Goal: Task Accomplishment & Management: Complete application form

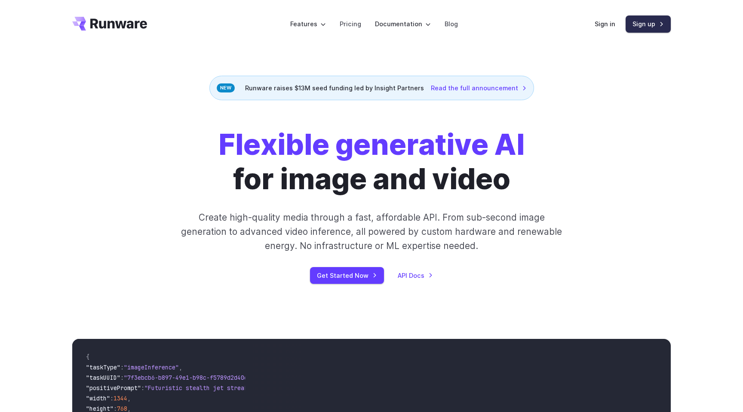
click at [644, 28] on link "Sign up" at bounding box center [648, 23] width 45 height 17
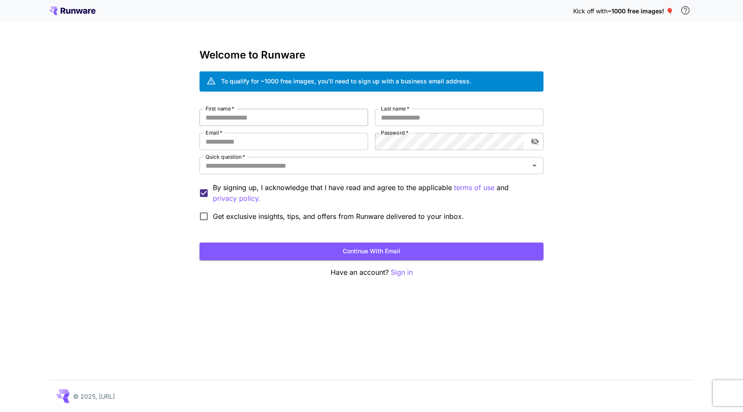
click at [282, 116] on input "First name   *" at bounding box center [283, 117] width 169 height 17
type input "******"
type input "*********"
paste input "**********"
type input "**********"
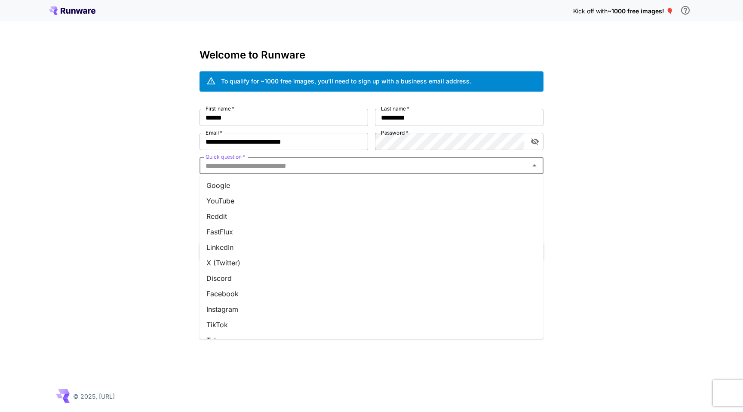
click at [279, 164] on input "Quick question   *" at bounding box center [364, 166] width 325 height 12
click at [253, 187] on li "Google" at bounding box center [371, 185] width 344 height 15
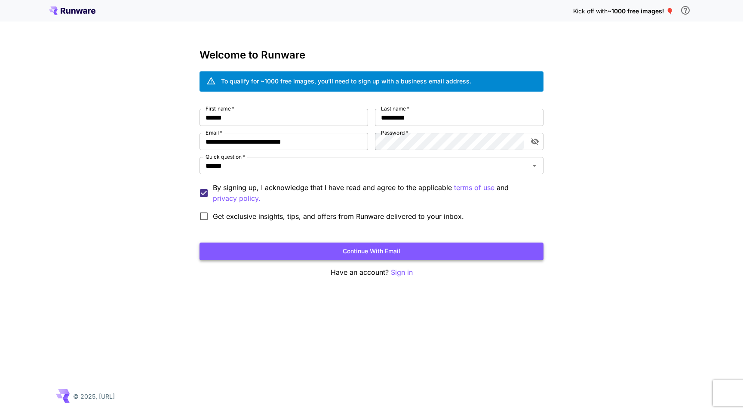
click at [295, 246] on button "Continue with email" at bounding box center [371, 251] width 344 height 18
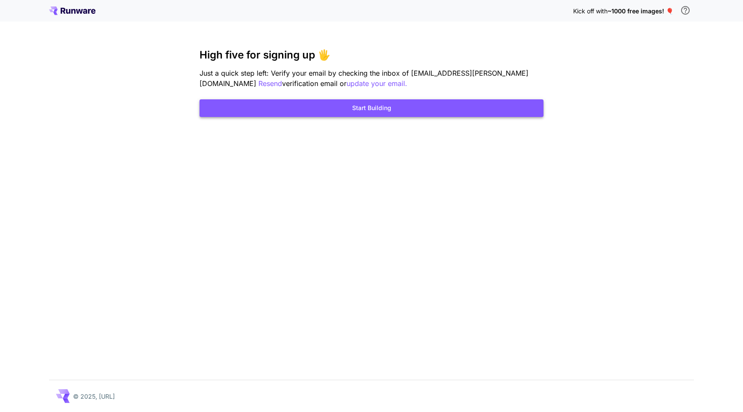
click at [383, 110] on button "Start Building" at bounding box center [371, 108] width 344 height 18
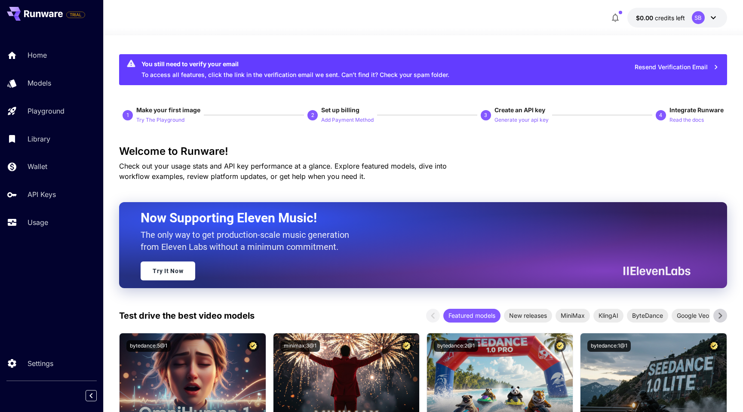
click at [697, 18] on div "SB" at bounding box center [698, 17] width 13 height 13
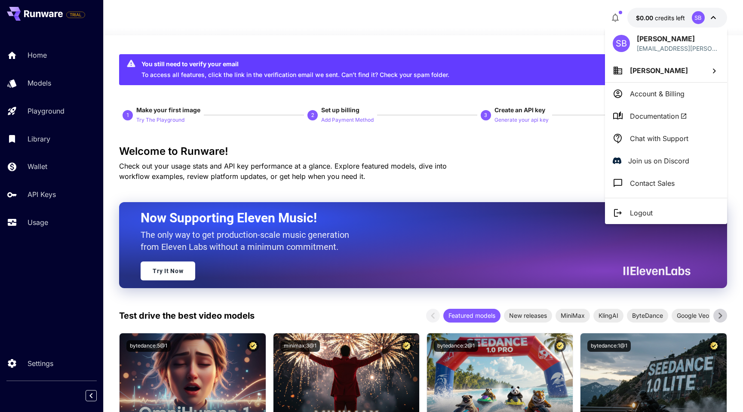
click at [650, 100] on li "Account & Billing" at bounding box center [666, 94] width 122 height 22
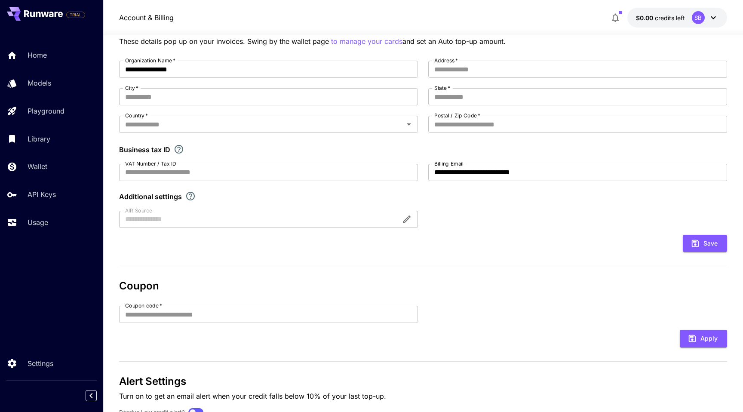
scroll to position [68, 0]
click at [49, 193] on p "API Keys" at bounding box center [43, 194] width 28 height 10
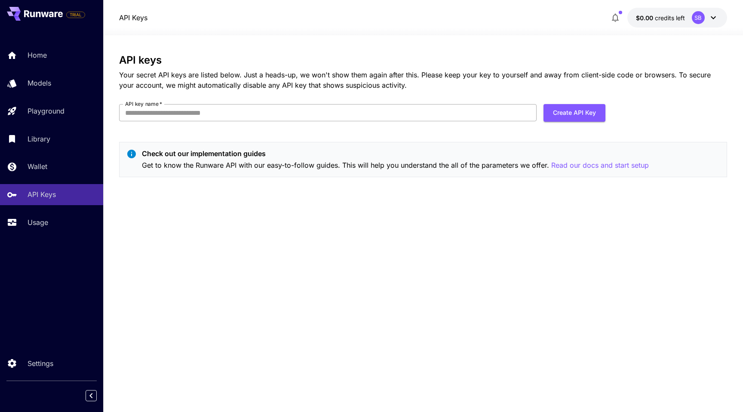
click at [249, 112] on input "API key name   *" at bounding box center [327, 112] width 417 height 17
click at [574, 111] on button "Create API Key" at bounding box center [574, 113] width 62 height 18
click at [215, 116] on input "API key name   *" at bounding box center [327, 112] width 417 height 17
type input "****"
click at [556, 118] on button "Create API Key" at bounding box center [574, 113] width 62 height 18
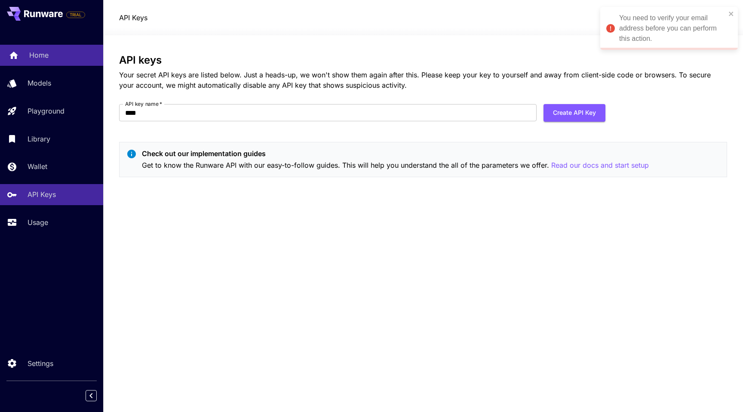
click at [42, 53] on p "Home" at bounding box center [38, 55] width 19 height 10
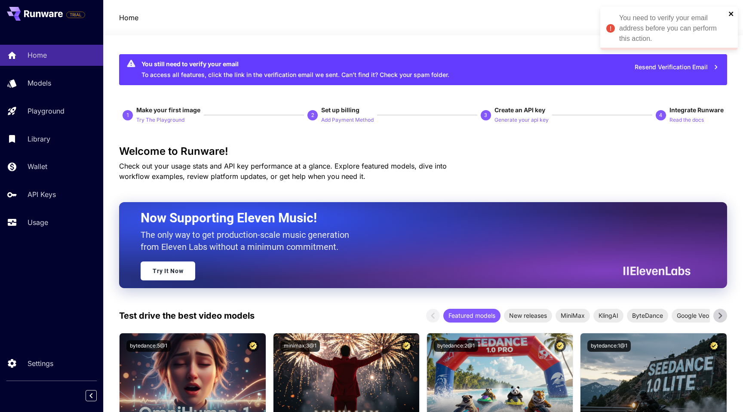
click at [730, 11] on icon "close" at bounding box center [731, 13] width 6 height 7
click at [706, 18] on div "SB" at bounding box center [705, 17] width 27 height 13
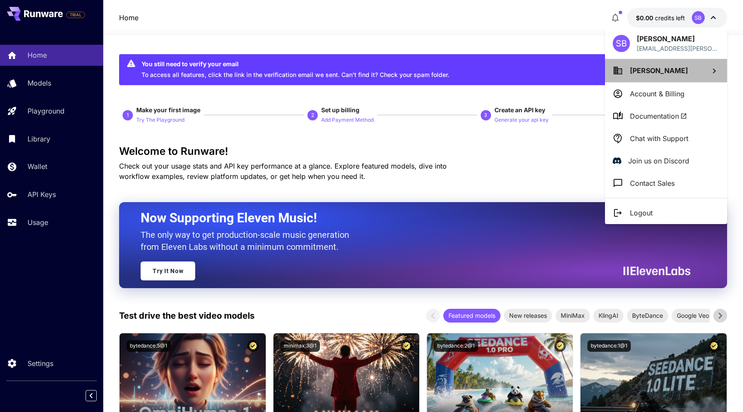
click at [663, 74] on span "[PERSON_NAME]" at bounding box center [659, 70] width 58 height 9
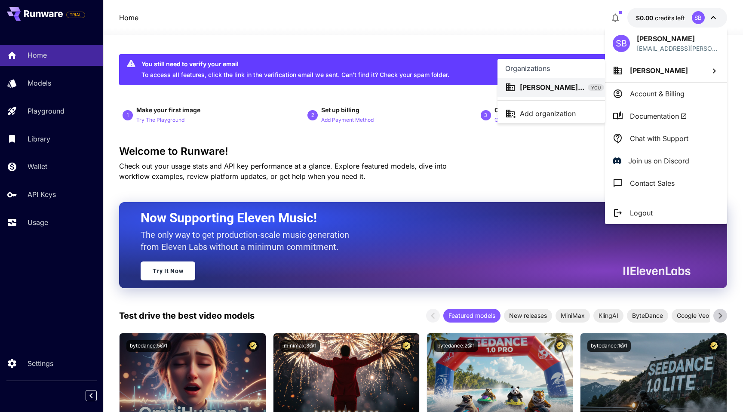
click at [588, 89] on span "YOU" at bounding box center [596, 88] width 16 height 6
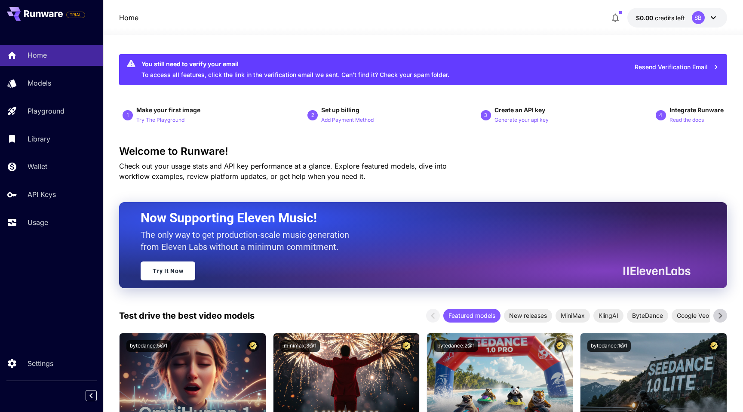
click at [700, 25] on div at bounding box center [423, 30] width 640 height 10
click at [700, 16] on div "SB" at bounding box center [698, 17] width 13 height 13
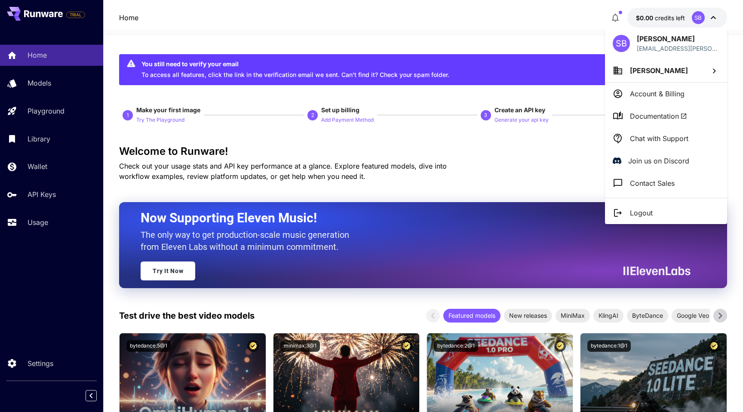
click at [669, 92] on p "Account & Billing" at bounding box center [657, 94] width 55 height 10
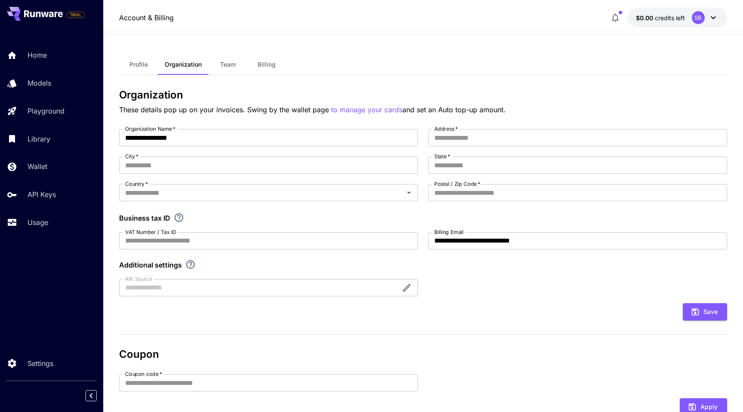
click at [157, 72] on button "Profile" at bounding box center [138, 64] width 39 height 21
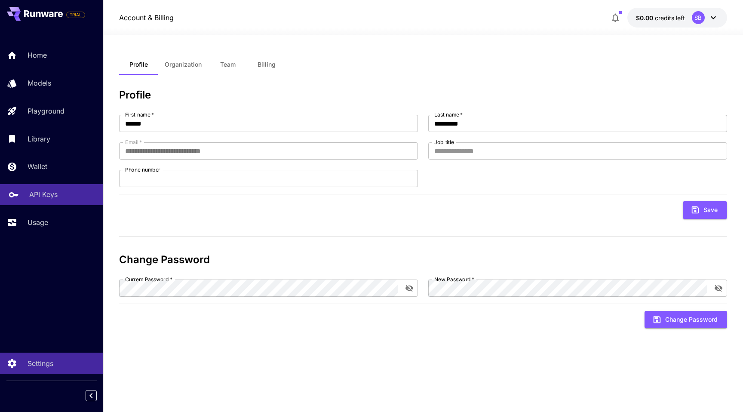
click at [47, 192] on p "API Keys" at bounding box center [43, 194] width 28 height 10
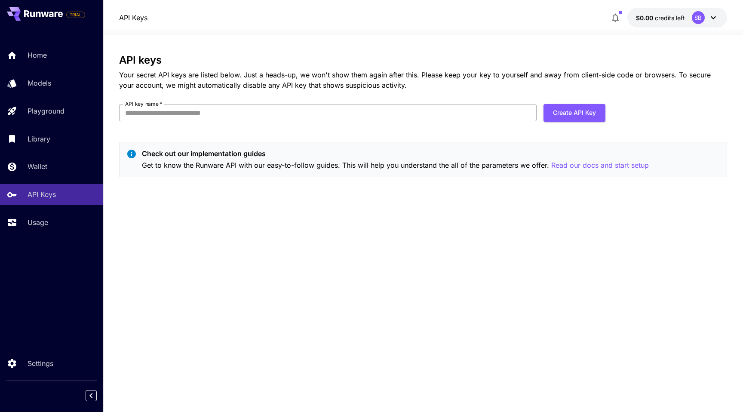
click at [489, 106] on input "API key name   *" at bounding box center [327, 112] width 417 height 17
type input "****"
click at [588, 116] on button "Create API Key" at bounding box center [574, 113] width 62 height 18
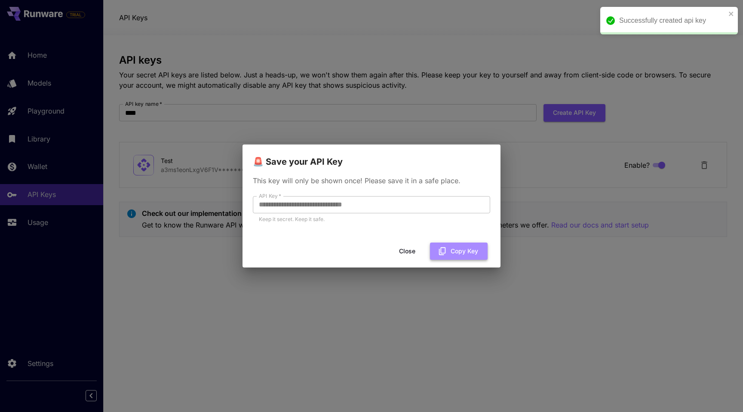
click at [453, 246] on button "Copy Key" at bounding box center [459, 251] width 58 height 18
click at [451, 248] on icon "button" at bounding box center [449, 251] width 7 height 8
click at [416, 249] on button "Close" at bounding box center [414, 251] width 39 height 18
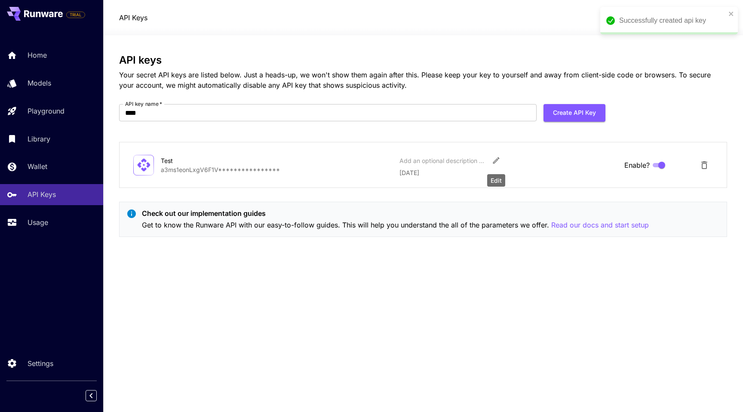
click at [497, 157] on icon "Edit" at bounding box center [496, 160] width 9 height 9
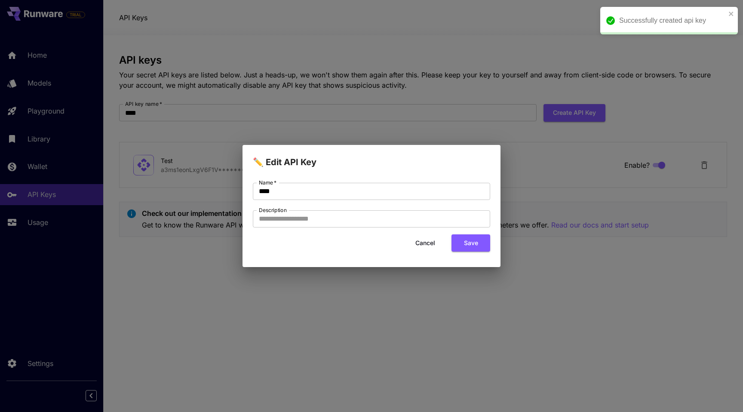
click at [417, 246] on button "Cancel" at bounding box center [425, 243] width 39 height 18
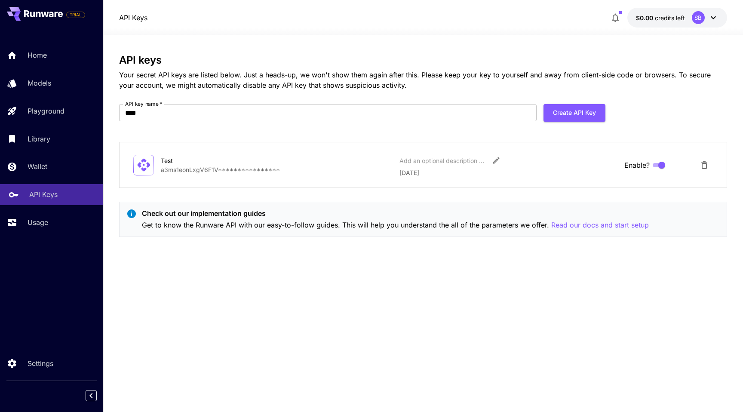
click at [47, 190] on p "API Keys" at bounding box center [43, 194] width 28 height 10
click at [36, 218] on p "Usage" at bounding box center [39, 222] width 21 height 10
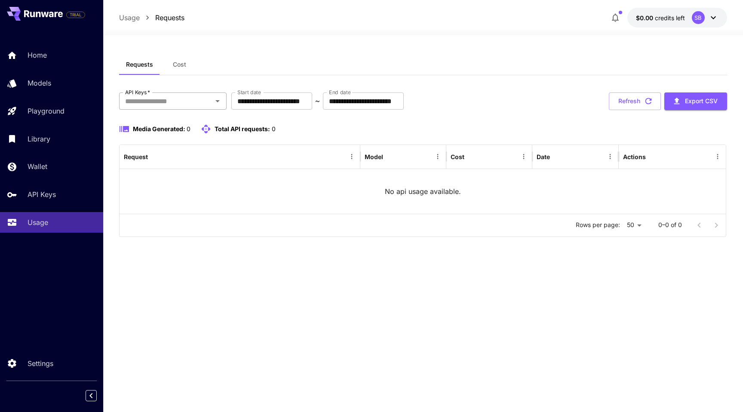
click at [208, 106] on input "API Keys   *" at bounding box center [166, 101] width 88 height 12
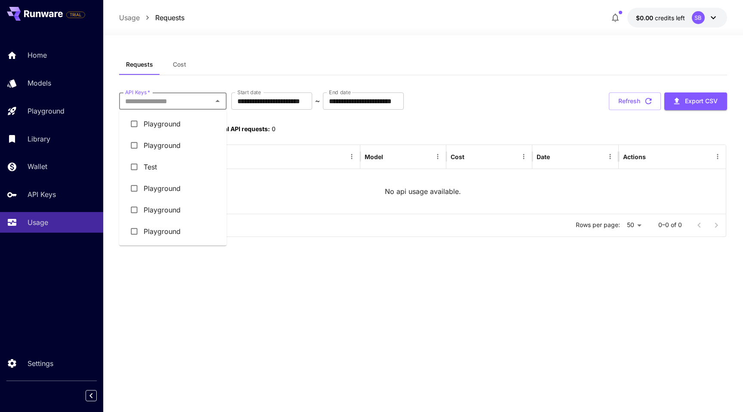
click at [152, 167] on li "Test" at bounding box center [172, 166] width 107 height 21
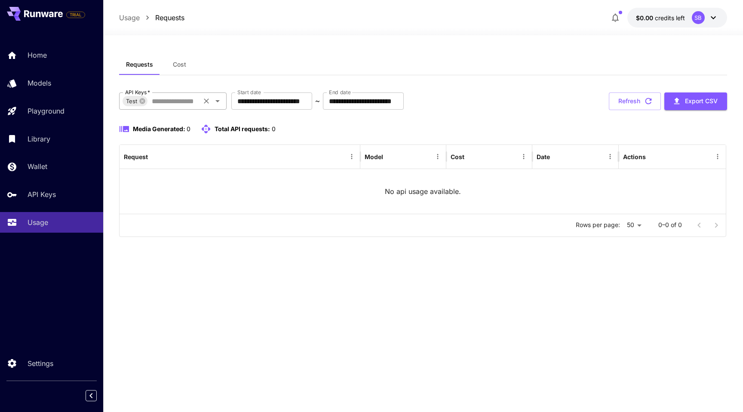
click at [188, 102] on input "API Keys   *" at bounding box center [173, 101] width 50 height 12
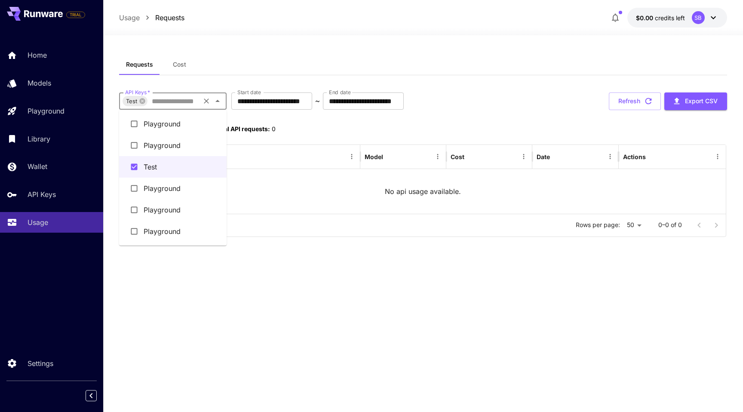
click at [162, 145] on li "Playground" at bounding box center [172, 145] width 107 height 21
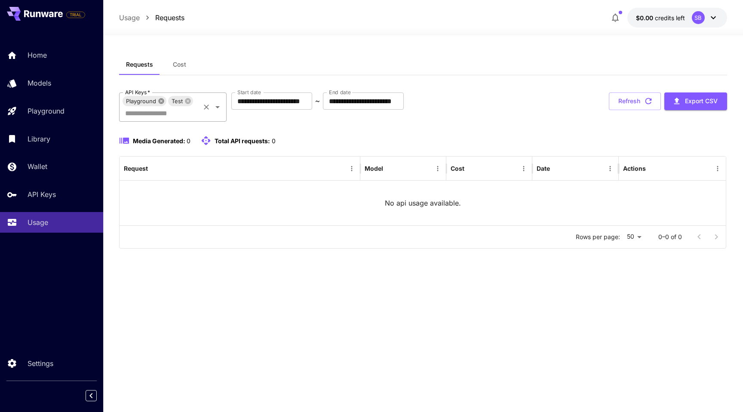
click at [161, 101] on icon at bounding box center [161, 101] width 7 height 7
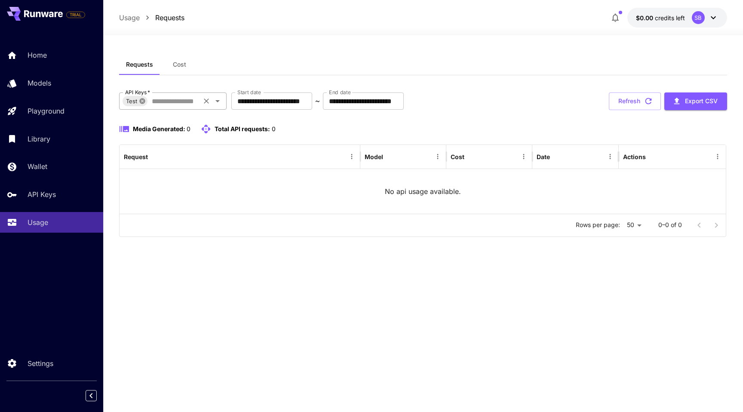
click at [144, 100] on icon at bounding box center [143, 101] width 6 height 6
click at [41, 163] on p "Wallet" at bounding box center [39, 166] width 20 height 10
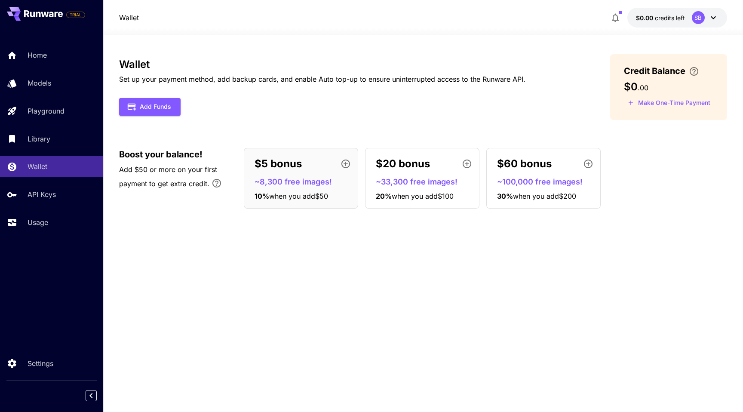
click at [43, 182] on div "Home Models Playground Library Wallet API Keys Usage" at bounding box center [51, 139] width 103 height 188
click at [193, 264] on div "Wallet Set up your payment method, add backup cards, and enable Auto top-up to …" at bounding box center [423, 223] width 608 height 339
click at [22, 367] on link "Settings" at bounding box center [51, 363] width 103 height 21
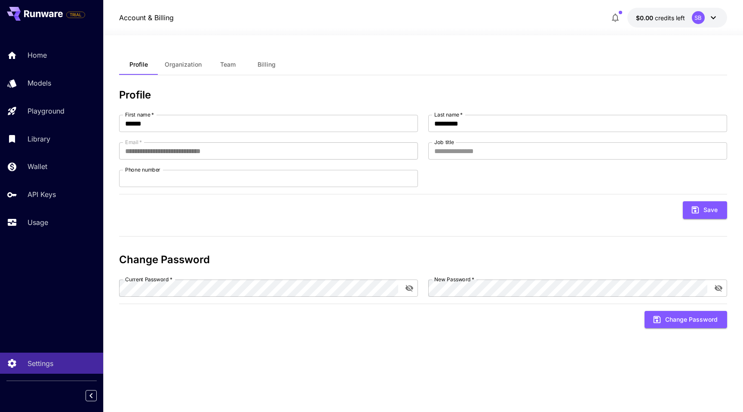
click at [182, 58] on button "Organization" at bounding box center [183, 64] width 51 height 21
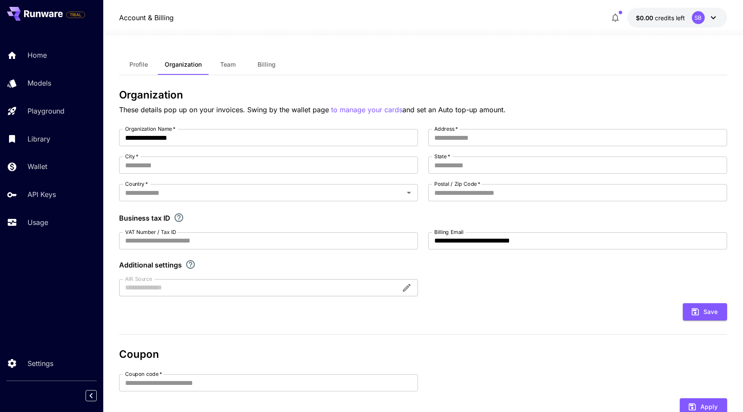
click at [233, 63] on span "Team" at bounding box center [227, 65] width 15 height 8
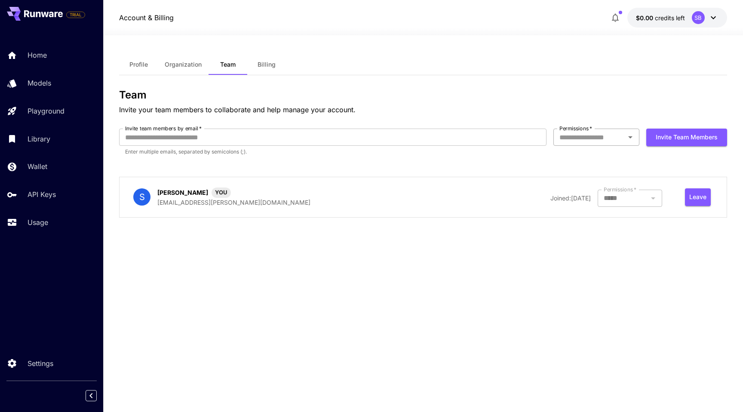
click at [570, 144] on div "Permissions   *" at bounding box center [596, 137] width 86 height 17
click at [576, 154] on li "Developer" at bounding box center [596, 156] width 86 height 15
click at [263, 132] on input "Invite team members by email   *" at bounding box center [332, 137] width 427 height 17
type input "******"
type input "**********"
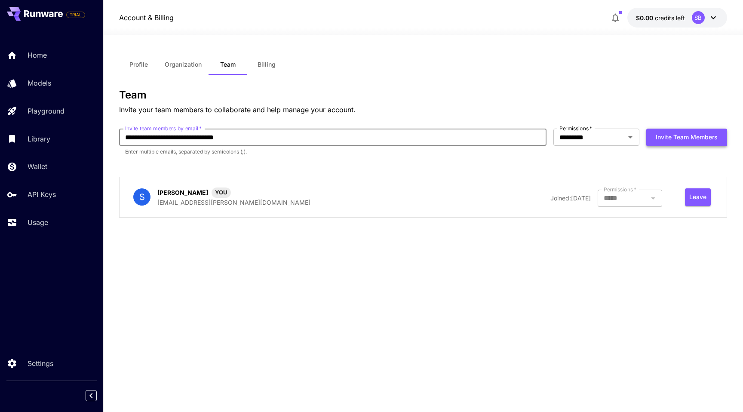
click at [680, 141] on button "Invite team members" at bounding box center [686, 138] width 81 height 18
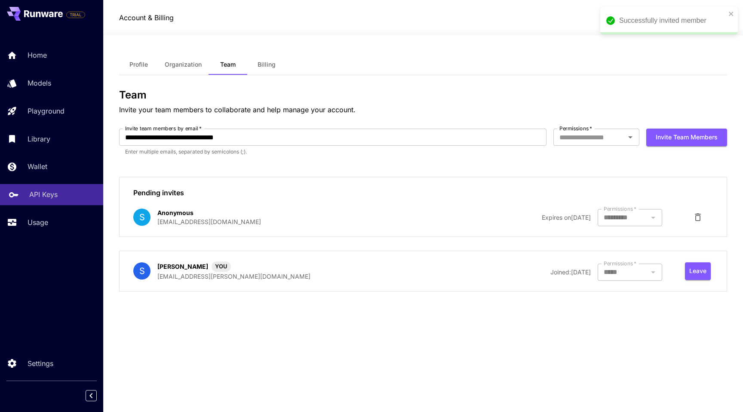
click at [60, 197] on div "API Keys" at bounding box center [62, 194] width 67 height 10
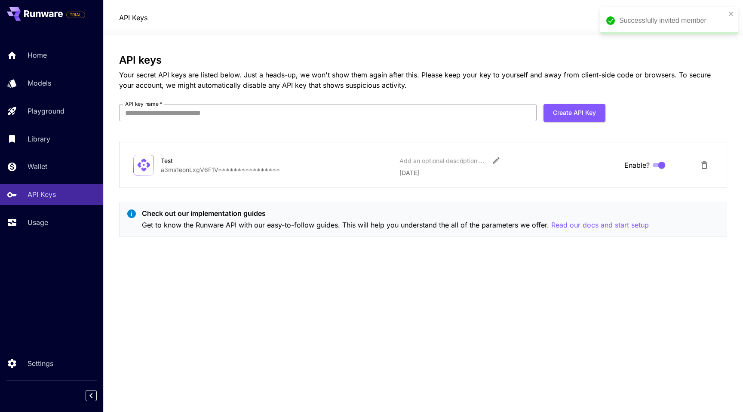
click at [480, 109] on input "API key name   *" at bounding box center [327, 112] width 417 height 17
type input "*****"
click at [585, 116] on button "Create API Key" at bounding box center [574, 113] width 62 height 18
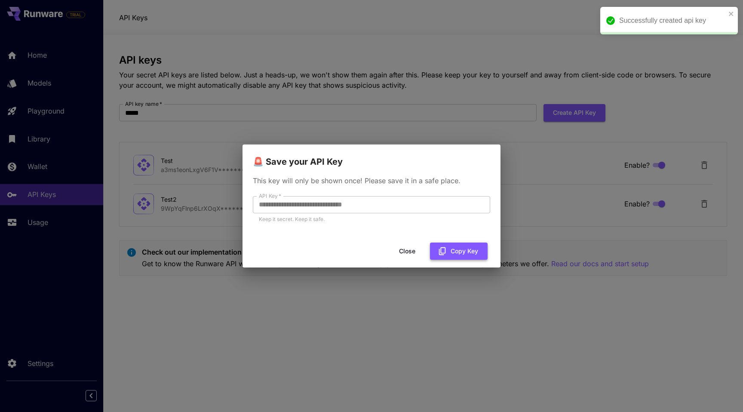
click at [439, 250] on icon "button" at bounding box center [442, 250] width 9 height 9
click at [417, 246] on button "Close" at bounding box center [414, 251] width 39 height 18
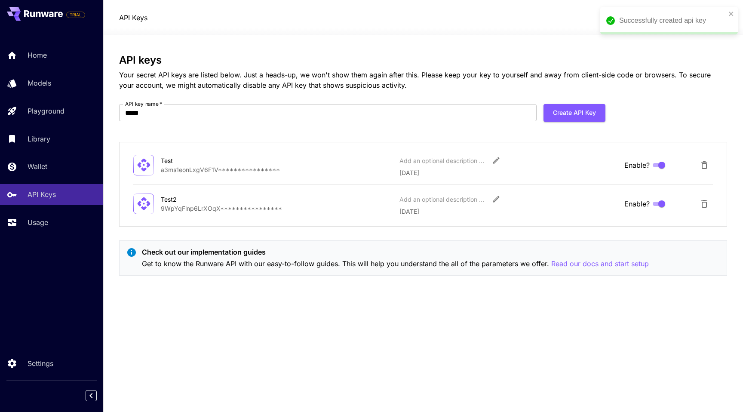
click at [597, 264] on p "Read our docs and start setup" at bounding box center [600, 263] width 98 height 11
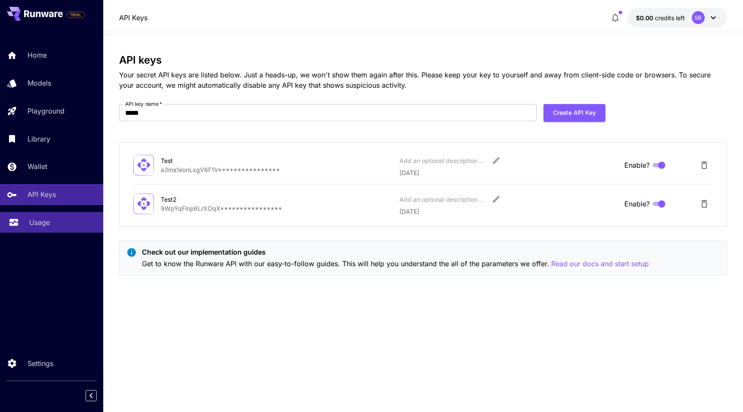
click at [40, 230] on link "Usage" at bounding box center [51, 222] width 103 height 21
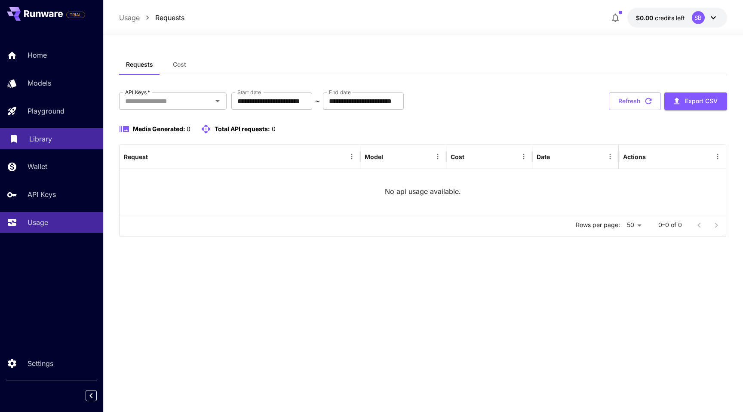
click at [54, 136] on div "Library" at bounding box center [62, 139] width 67 height 10
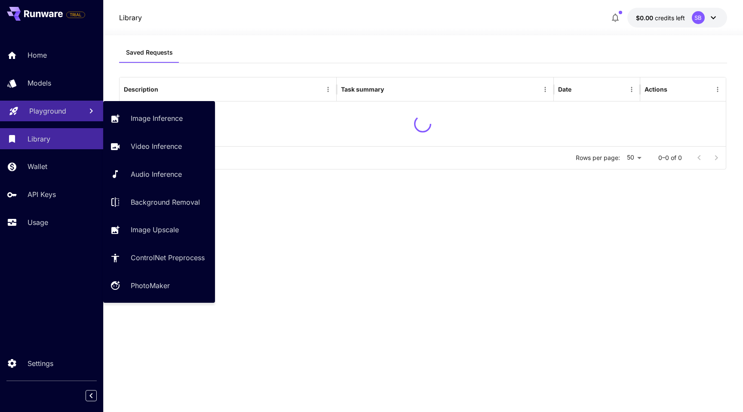
click at [54, 107] on p "Playground" at bounding box center [47, 111] width 37 height 10
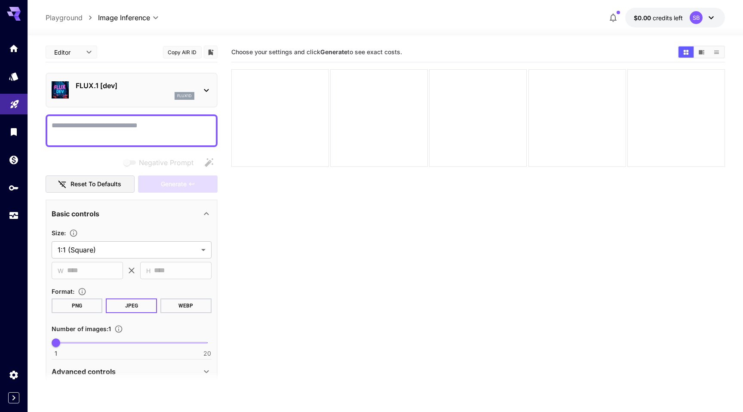
click at [83, 52] on body "**********" at bounding box center [371, 240] width 743 height 480
click at [117, 49] on div at bounding box center [371, 206] width 743 height 412
click at [70, 18] on p "Playground" at bounding box center [64, 17] width 37 height 10
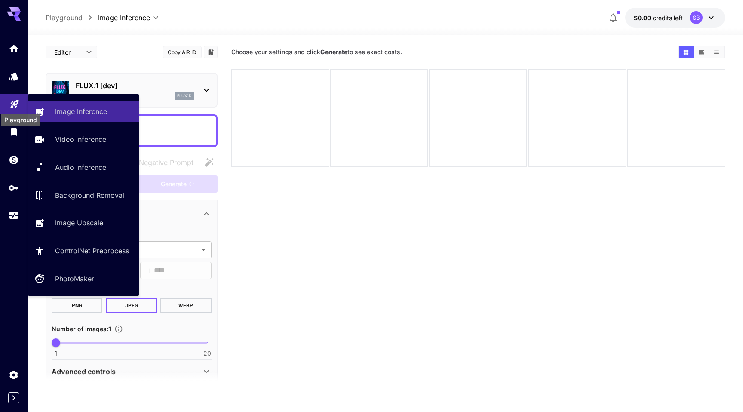
click at [12, 106] on icon "Playground" at bounding box center [14, 102] width 10 height 10
click at [83, 165] on p "Audio Inference" at bounding box center [82, 167] width 51 height 10
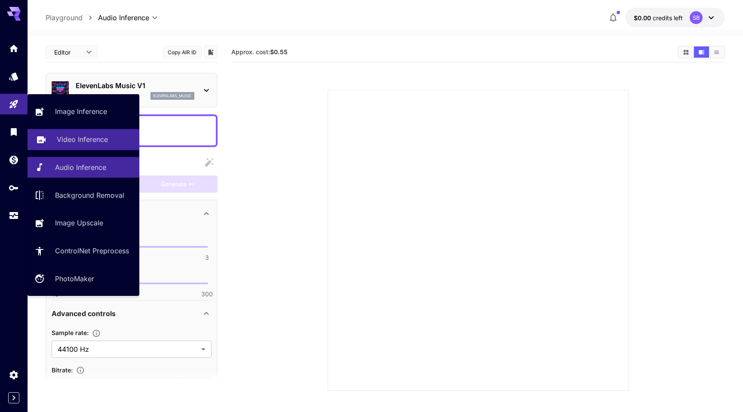
click at [65, 136] on p "Video Inference" at bounding box center [82, 139] width 51 height 10
type input "**********"
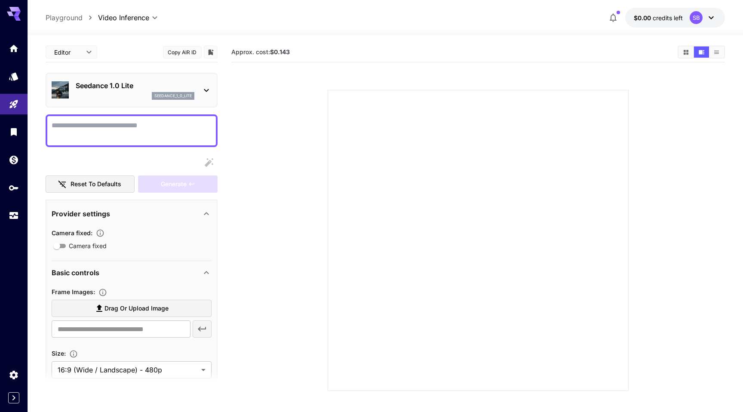
click at [196, 77] on div "Seedance 1.0 Lite seedance_1_0_lite" at bounding box center [132, 90] width 172 height 35
click at [196, 98] on div "Seedance 1.0 Lite seedance_1_0_lite" at bounding box center [132, 90] width 160 height 26
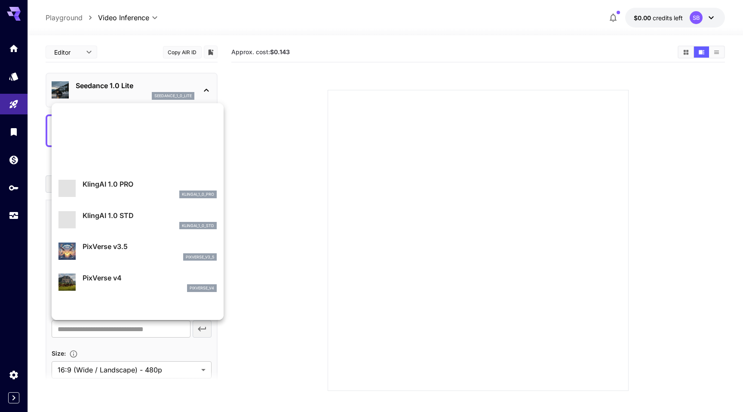
scroll to position [727, 0]
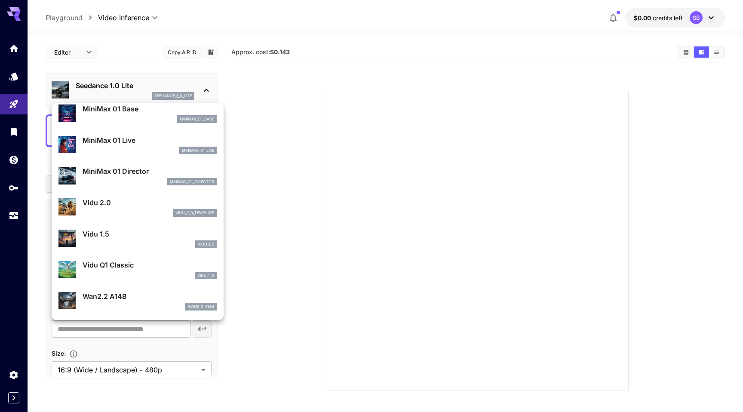
click at [260, 202] on div at bounding box center [371, 206] width 743 height 412
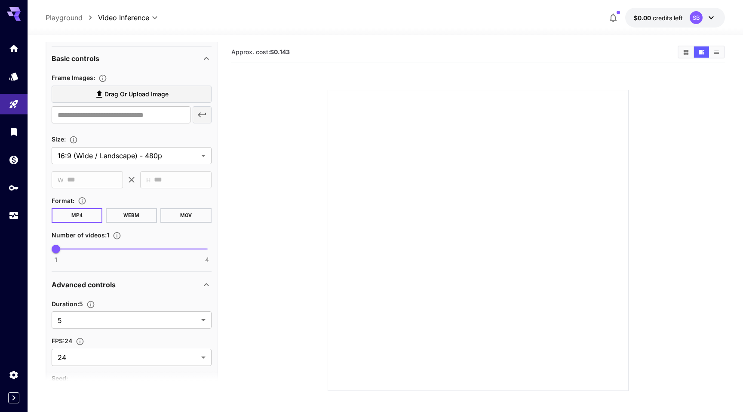
scroll to position [282, 0]
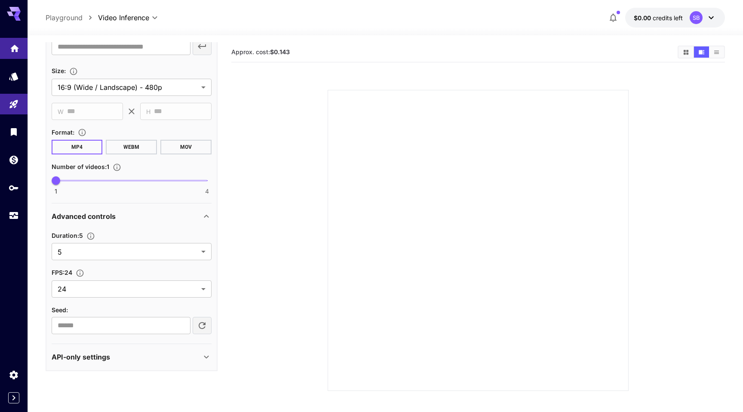
click at [10, 43] on icon "Home" at bounding box center [14, 46] width 10 height 10
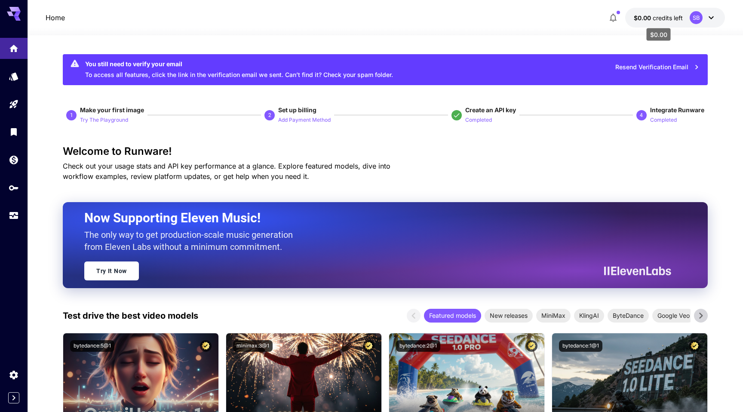
click at [678, 18] on span "credits left" at bounding box center [668, 17] width 30 height 7
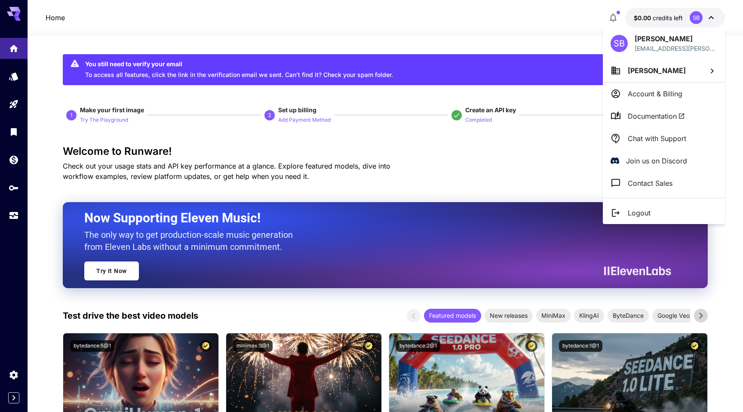
click at [650, 94] on p "Account & Billing" at bounding box center [655, 94] width 55 height 10
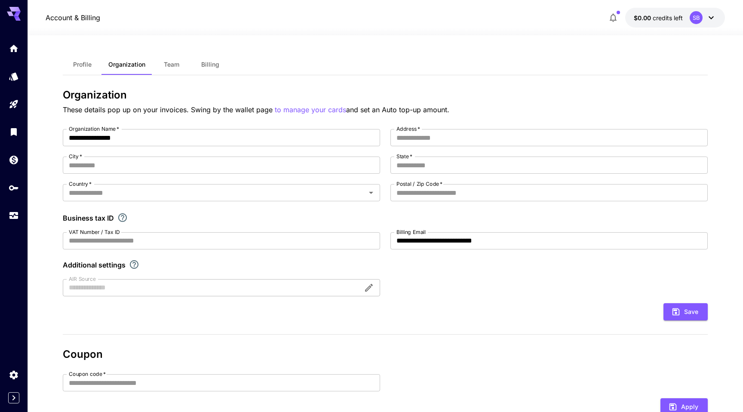
click at [201, 69] on button "Billing" at bounding box center [210, 64] width 39 height 21
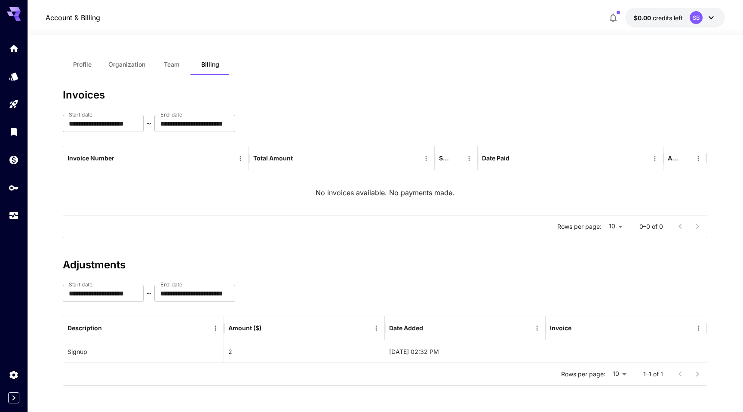
click at [650, 15] on span "$0.00" at bounding box center [643, 17] width 19 height 7
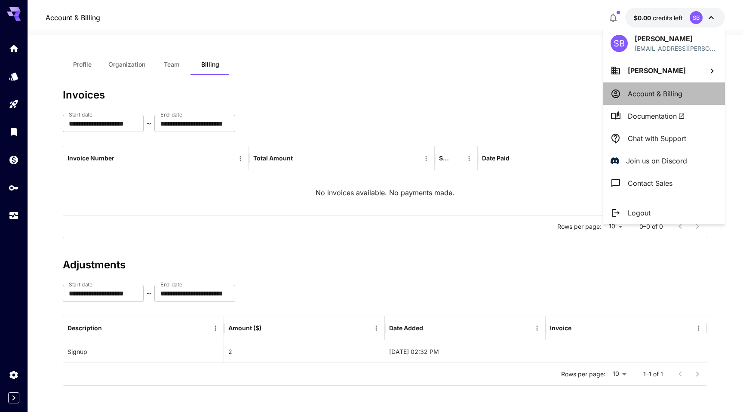
click at [641, 89] on p "Account & Billing" at bounding box center [655, 94] width 55 height 10
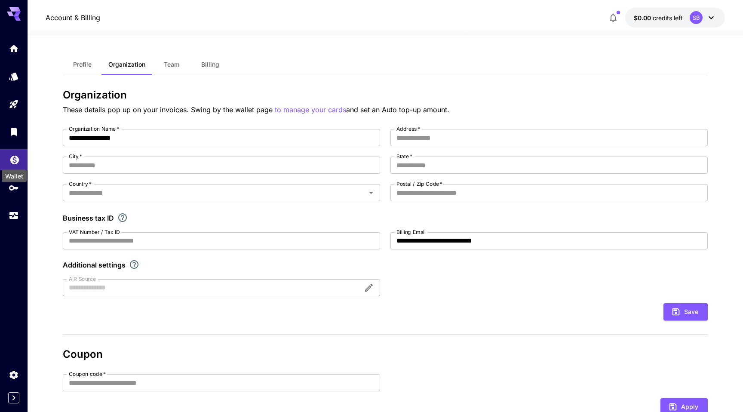
click at [12, 157] on icon "Wallet" at bounding box center [14, 158] width 10 height 10
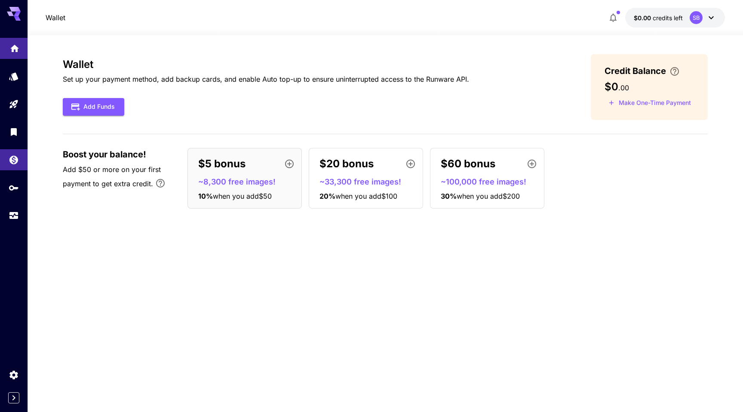
click at [15, 53] on link at bounding box center [14, 48] width 28 height 21
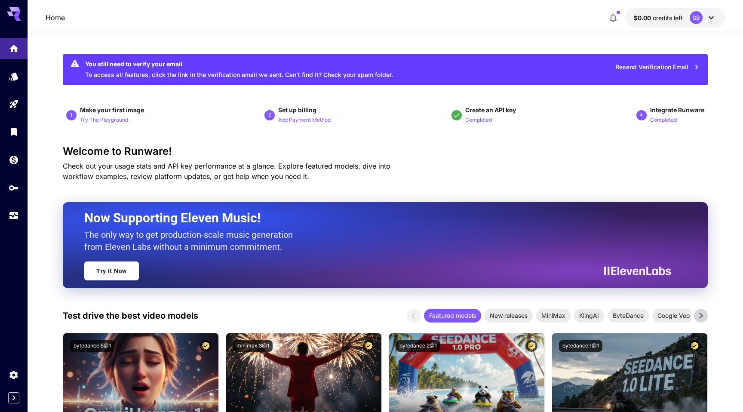
click at [637, 68] on button "Resend Verification Email" at bounding box center [658, 67] width 94 height 18
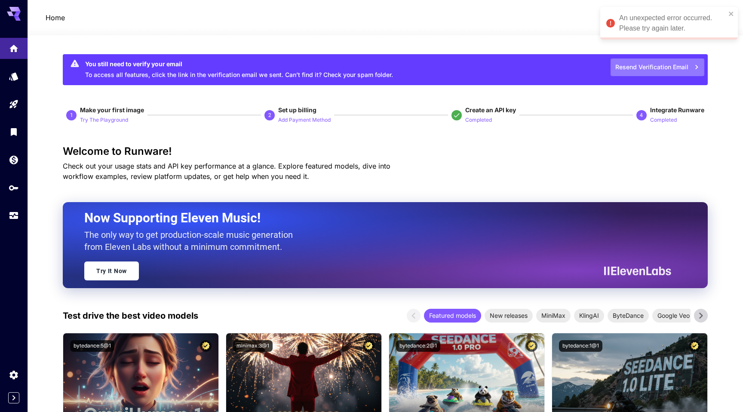
click at [633, 68] on button "Resend Verification Email" at bounding box center [658, 67] width 94 height 18
click at [8, 57] on link at bounding box center [14, 48] width 28 height 21
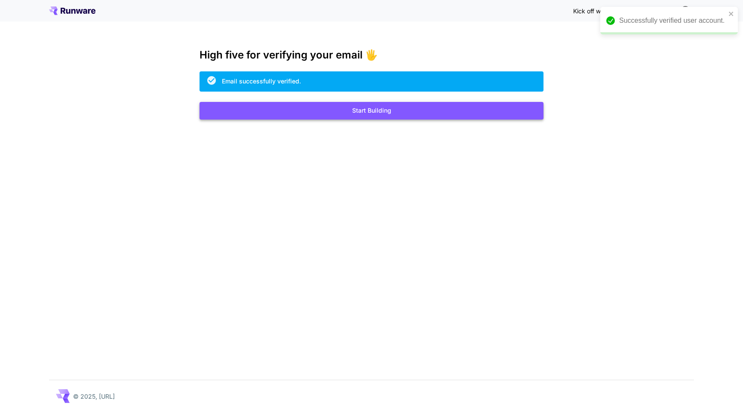
click at [404, 113] on button "Start Building" at bounding box center [371, 111] width 344 height 18
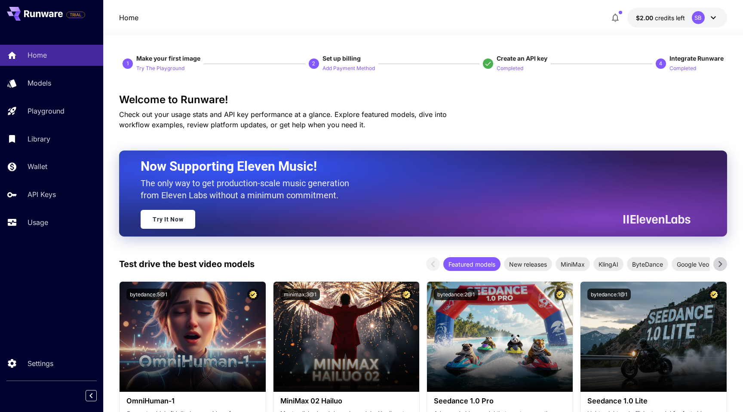
click at [700, 17] on div "SB" at bounding box center [698, 17] width 13 height 13
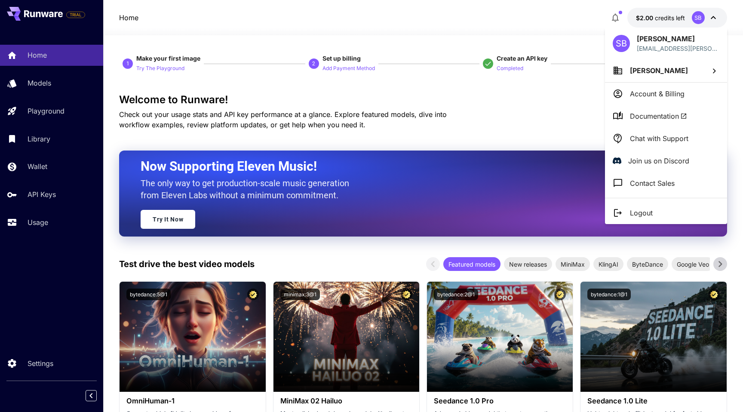
click at [528, 107] on div at bounding box center [371, 206] width 743 height 412
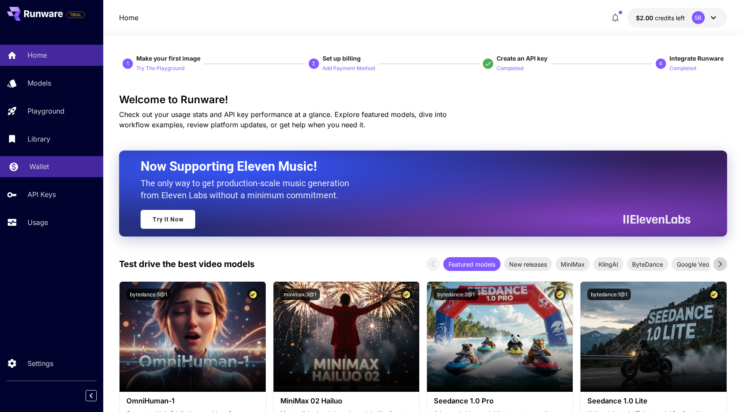
click at [41, 167] on p "Wallet" at bounding box center [39, 166] width 20 height 10
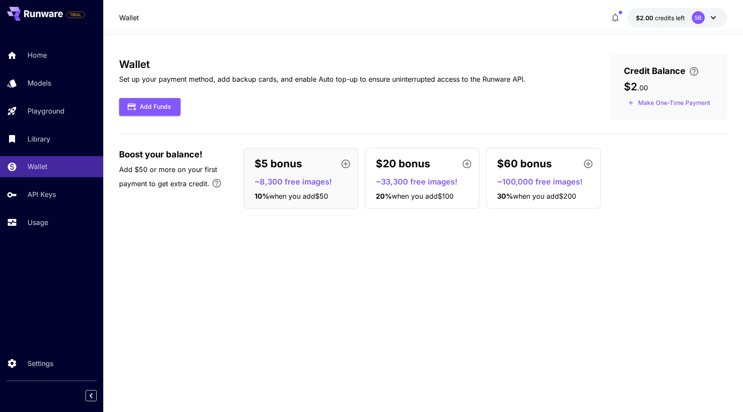
click at [702, 16] on div "SB" at bounding box center [698, 17] width 13 height 13
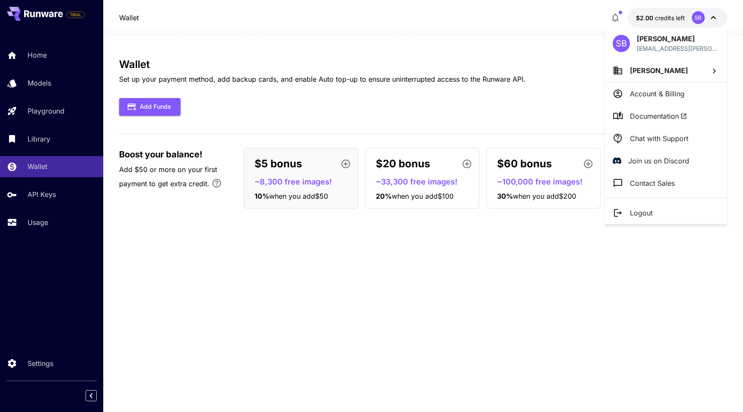
click at [654, 83] on li "Account & Billing" at bounding box center [666, 94] width 122 height 22
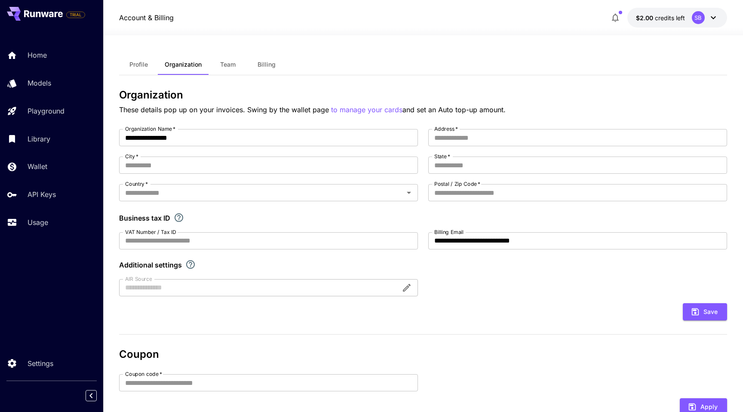
click at [267, 65] on span "Billing" at bounding box center [267, 65] width 18 height 8
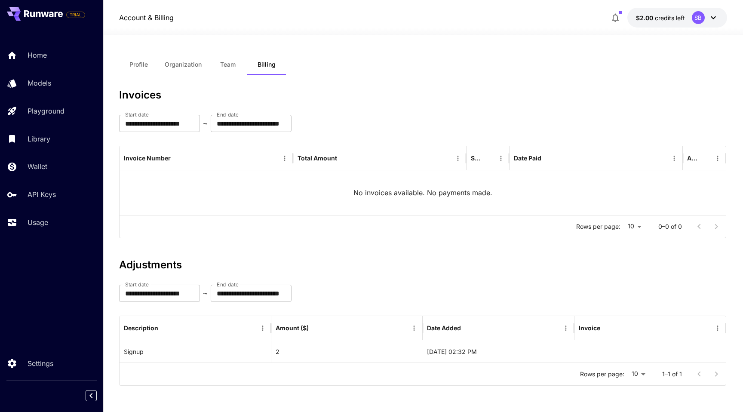
click at [142, 73] on button "Profile" at bounding box center [138, 64] width 39 height 21
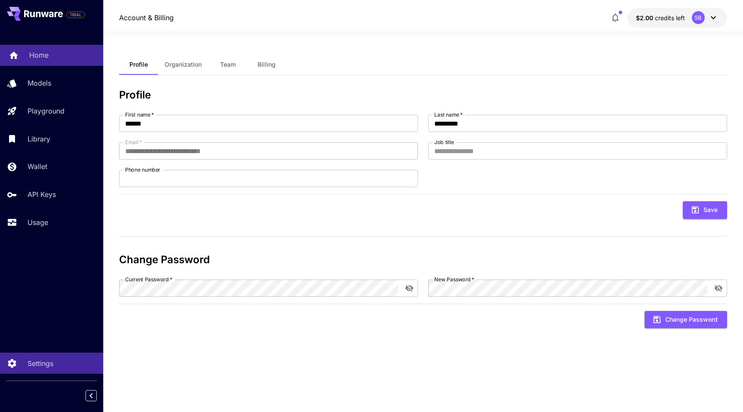
click at [50, 52] on div "Home" at bounding box center [62, 55] width 67 height 10
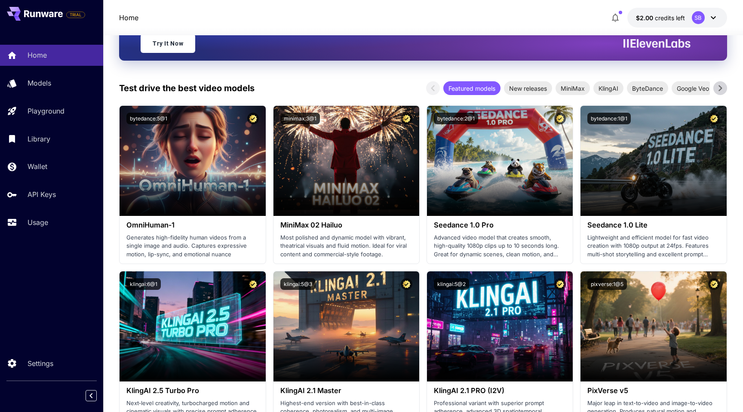
scroll to position [338, 0]
